Goal: Navigation & Orientation: Find specific page/section

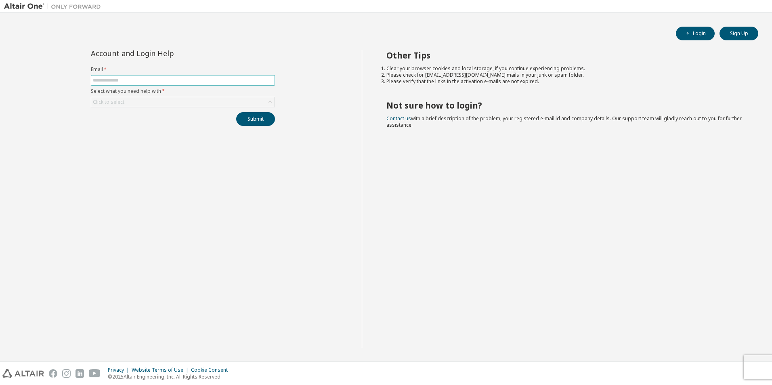
click at [208, 82] on input "text" at bounding box center [183, 80] width 180 height 6
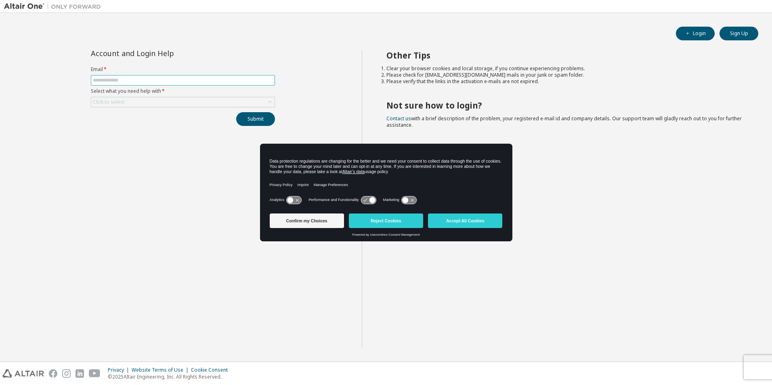
click at [160, 80] on input "text" at bounding box center [183, 80] width 180 height 6
type input "**********"
click at [203, 100] on div "Click to select" at bounding box center [182, 102] width 183 height 10
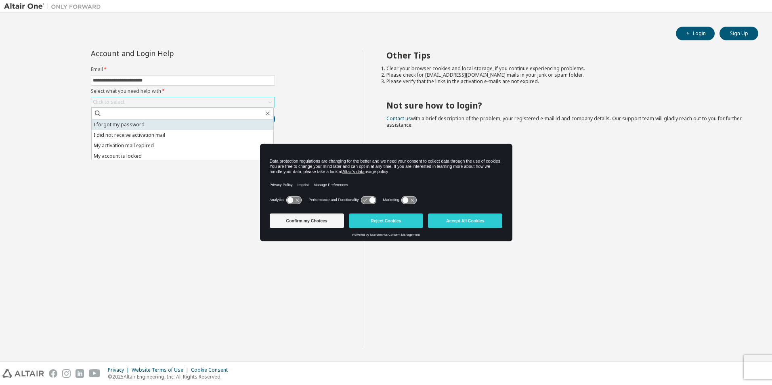
click at [175, 124] on li "I forgot my password" at bounding box center [183, 125] width 182 height 10
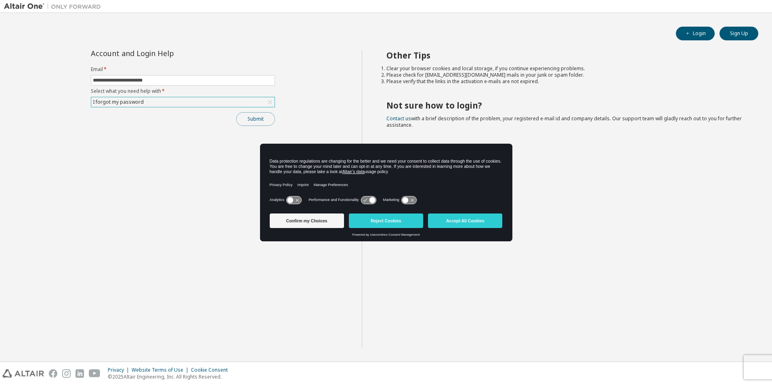
click at [239, 121] on button "Submit" at bounding box center [255, 119] width 39 height 14
click at [288, 216] on button "Confirm my Choices" at bounding box center [307, 221] width 74 height 15
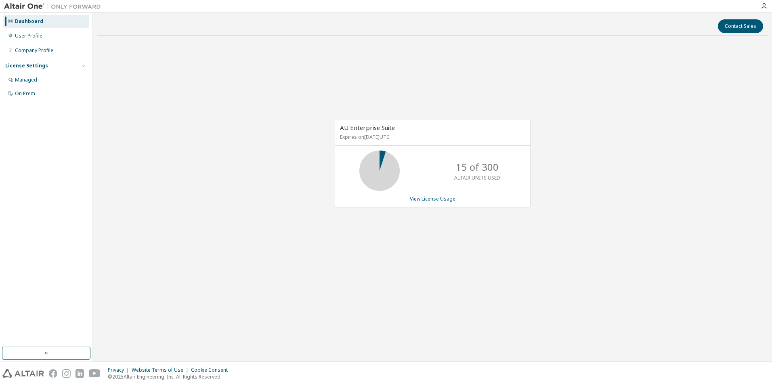
click at [85, 66] on icon "button" at bounding box center [83, 65] width 5 height 5
click at [441, 200] on link "View License Usage" at bounding box center [433, 198] width 46 height 7
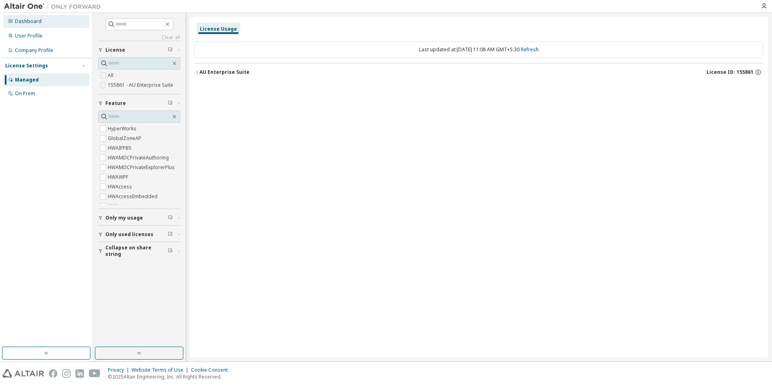
click at [69, 23] on div "Dashboard" at bounding box center [46, 21] width 86 height 13
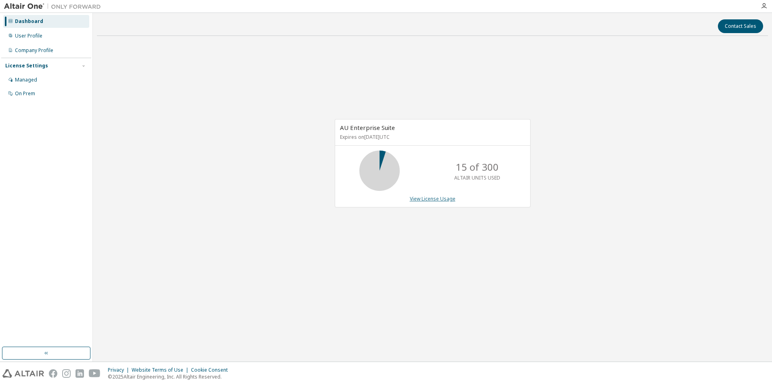
click at [419, 197] on link "View License Usage" at bounding box center [433, 198] width 46 height 7
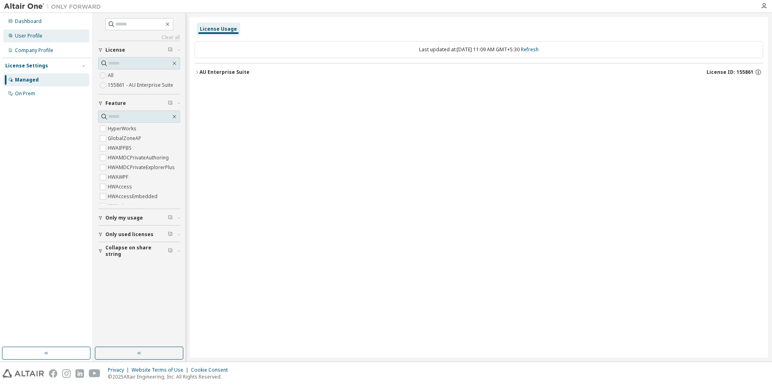
click at [44, 38] on div "User Profile" at bounding box center [46, 35] width 86 height 13
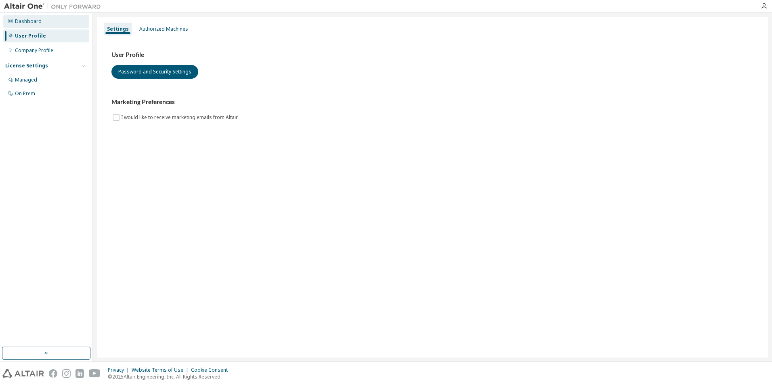
click at [60, 27] on div "Dashboard" at bounding box center [46, 21] width 86 height 13
